Goal: Task Accomplishment & Management: Manage account settings

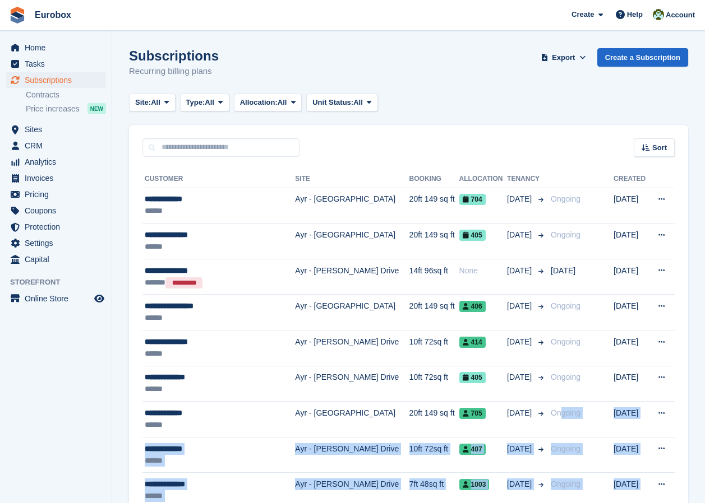
click at [557, 503] on html "Eurobox Create Subscription Invoice Contact Deal Discount Page Help Chat Suppor…" at bounding box center [352, 251] width 705 height 503
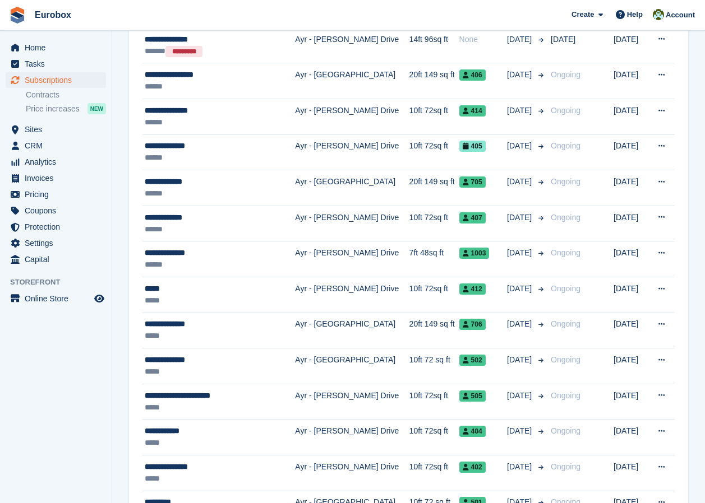
click at [14, 399] on aside "Home Tasks Subscriptions Subscriptions Subscriptions Contracts Price increases …" at bounding box center [56, 254] width 112 height 447
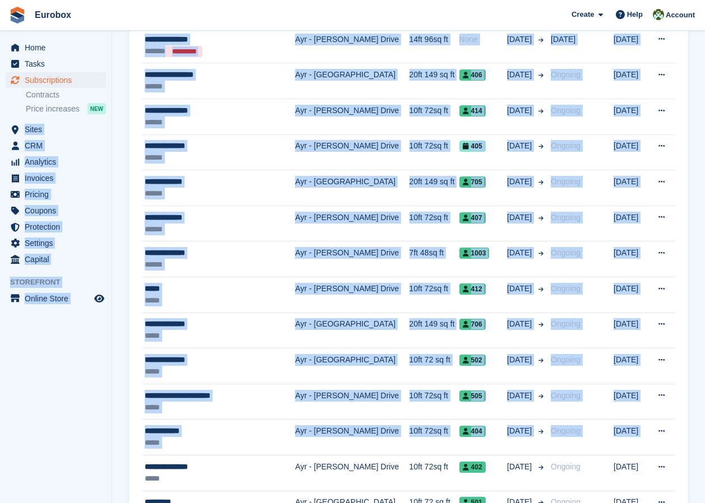
click at [63, 404] on aside "Home Tasks Subscriptions Subscriptions Subscriptions Contracts Price increases …" at bounding box center [56, 254] width 112 height 447
click at [94, 334] on aside "Home Tasks Subscriptions Subscriptions Subscriptions Contracts Price increases …" at bounding box center [56, 254] width 112 height 447
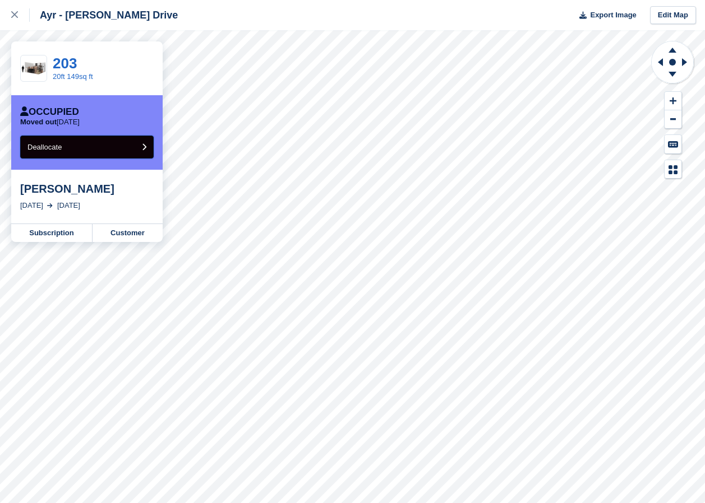
click at [112, 146] on button "Deallocate" at bounding box center [86, 147] width 133 height 23
